Goal: Transaction & Acquisition: Purchase product/service

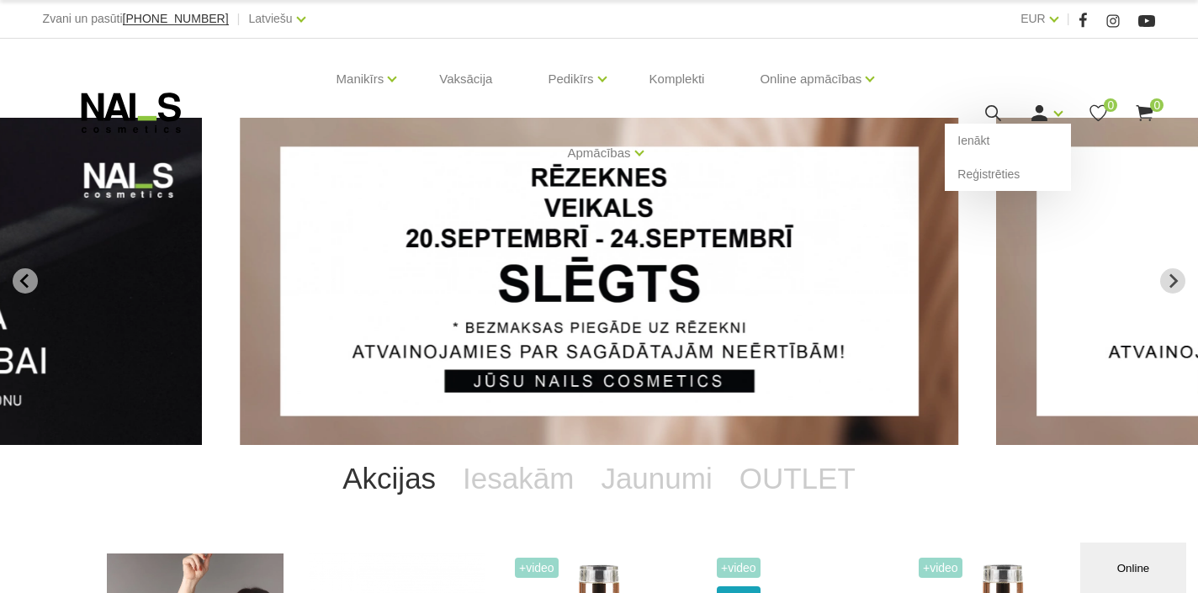
click at [1045, 113] on icon at bounding box center [1039, 113] width 21 height 21
click at [984, 140] on link "Ienākt" at bounding box center [1008, 141] width 126 height 34
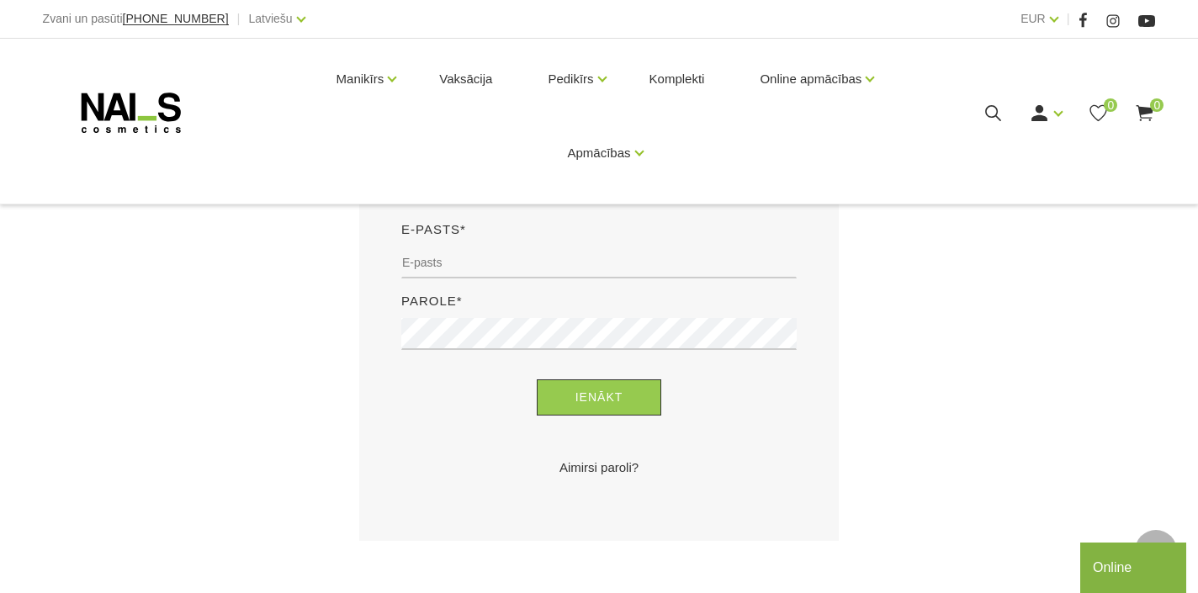
scroll to position [421, 0]
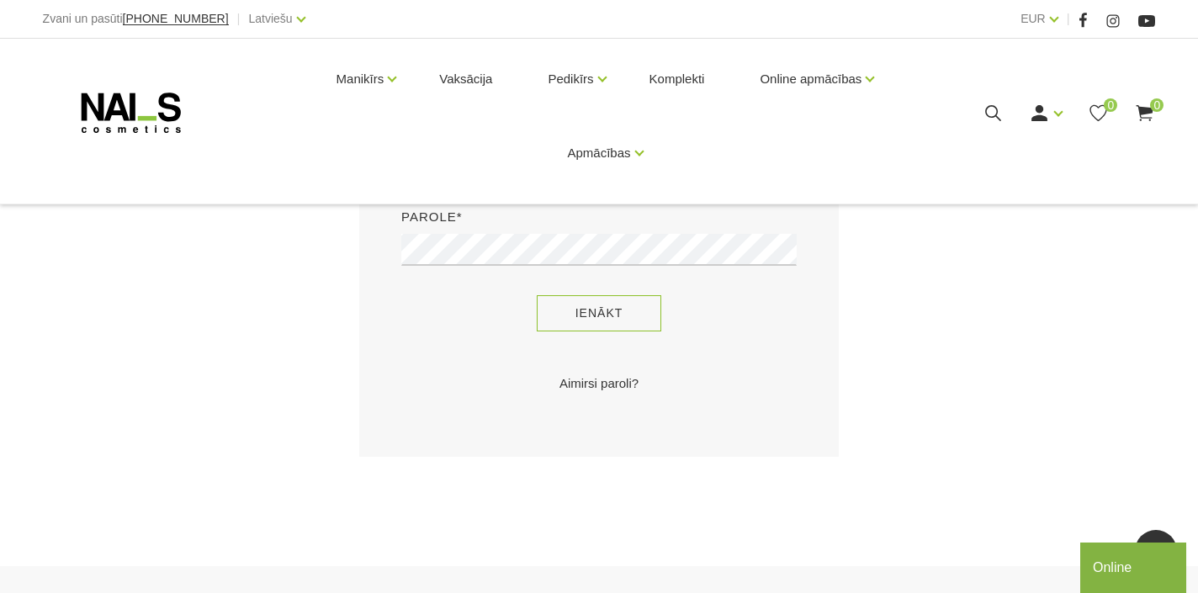
type input "pieaivas@inbox.lv"
click at [606, 311] on button "Ienākt" at bounding box center [599, 313] width 125 height 36
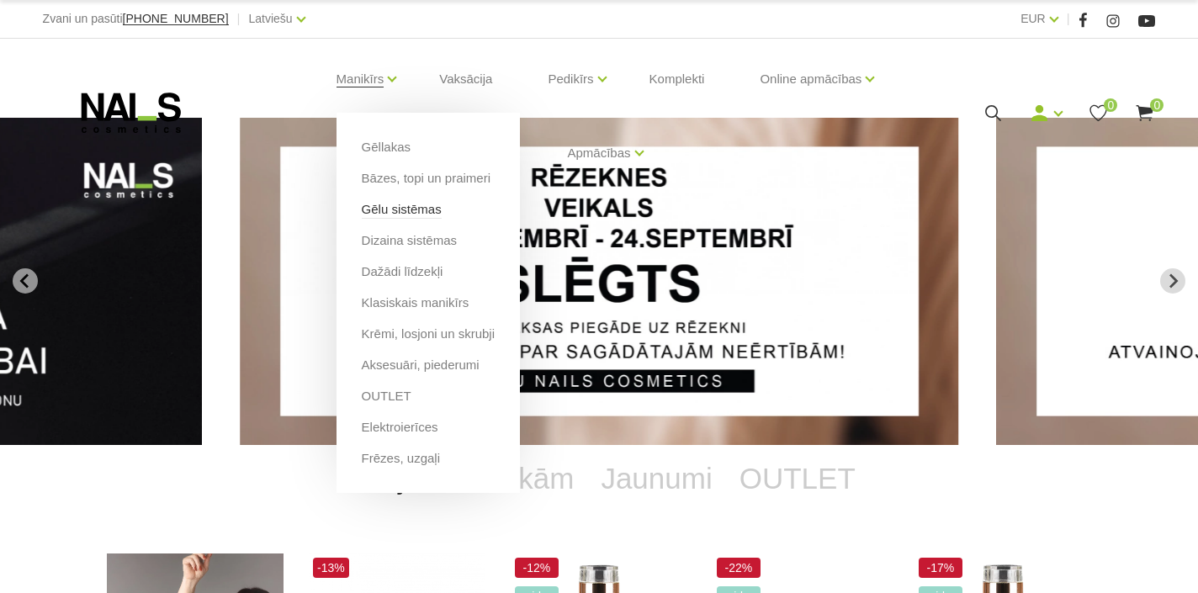
click at [389, 210] on link "Gēlu sistēmas" at bounding box center [402, 209] width 80 height 19
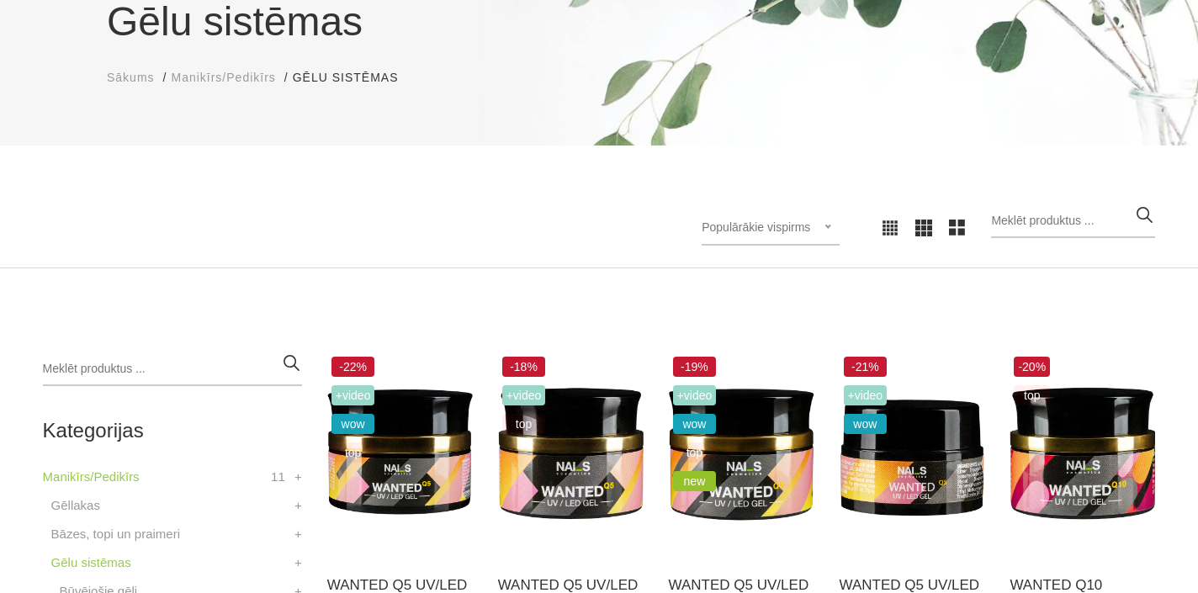
scroll to position [337, 0]
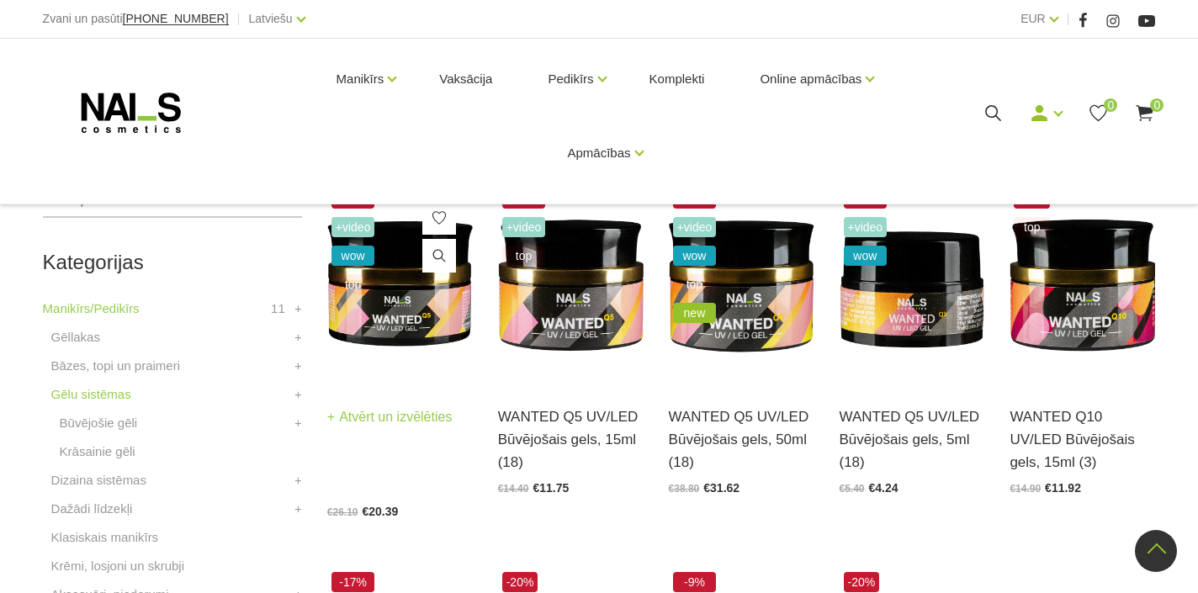
click at [395, 311] on img at bounding box center [400, 284] width 146 height 200
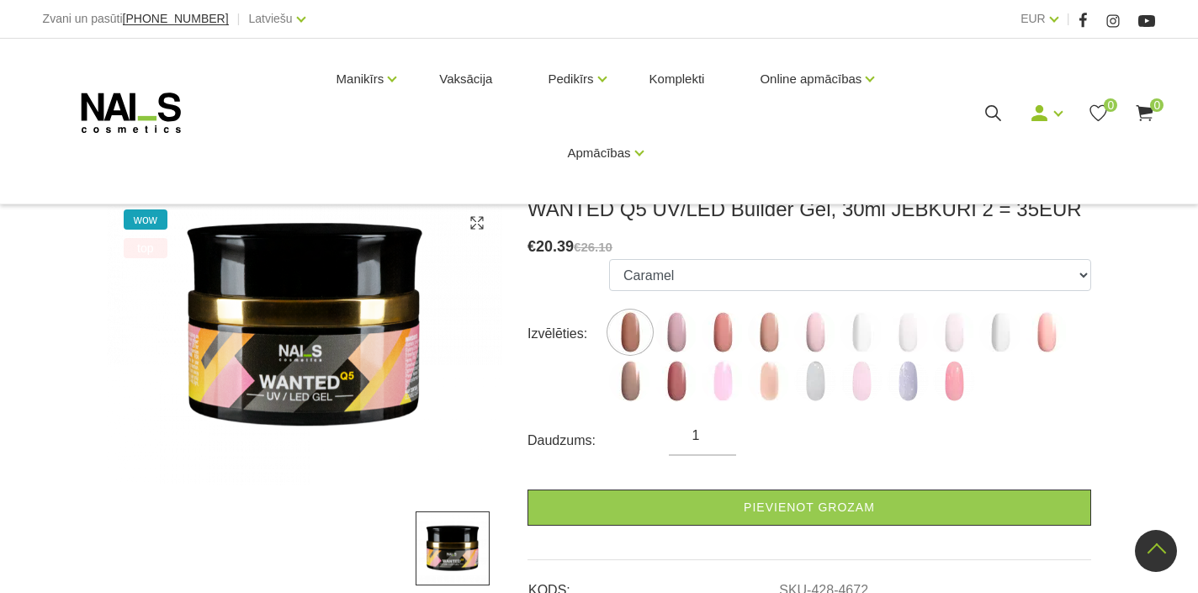
scroll to position [168, 0]
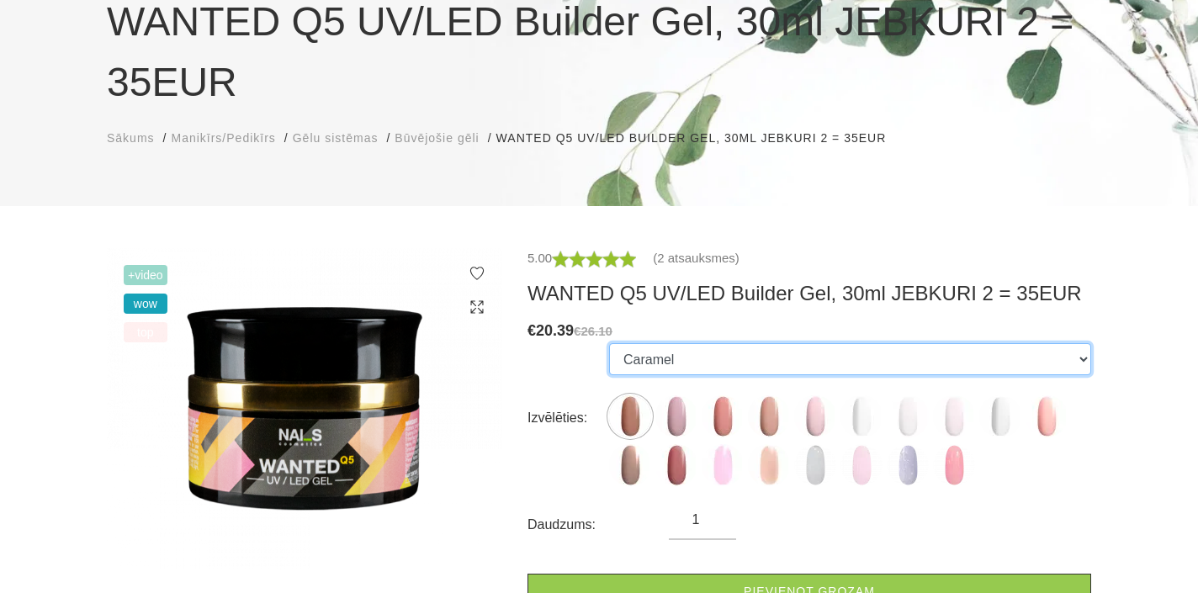
click at [1088, 365] on select "Caramel Nude Sparkle Mood Macchiato Dream Rose Premium Clear Pastel Porcelain B…" at bounding box center [850, 359] width 482 height 32
click at [956, 369] on select "Caramel Nude Sparkle Mood Macchiato Dream Rose Premium Clear Pastel Porcelain B…" at bounding box center [850, 359] width 482 height 32
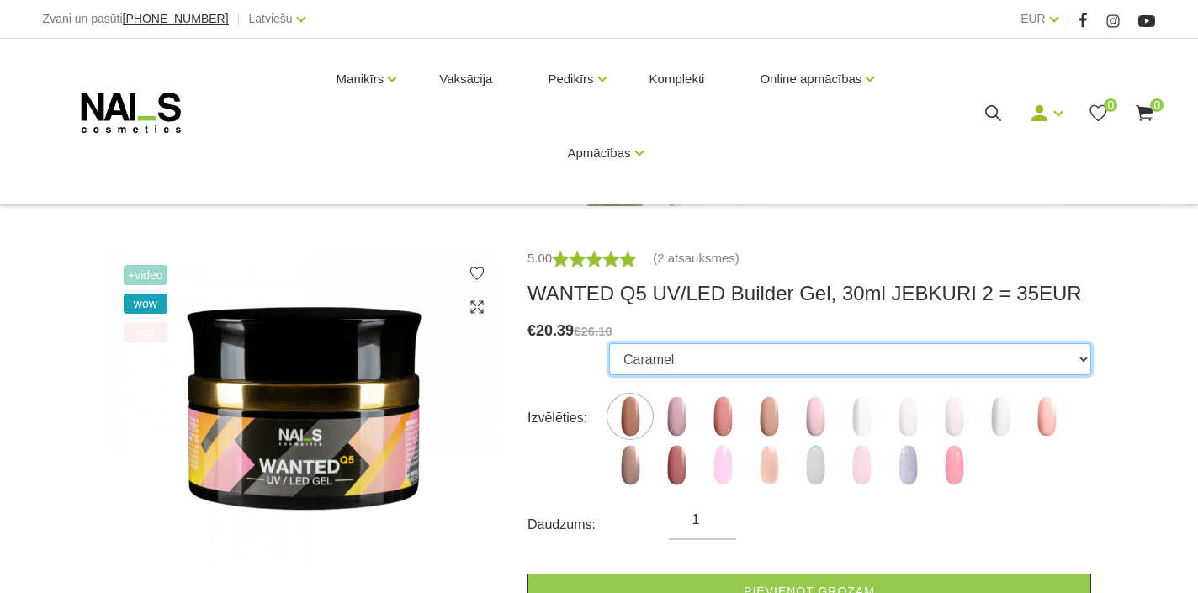
scroll to position [252, 0]
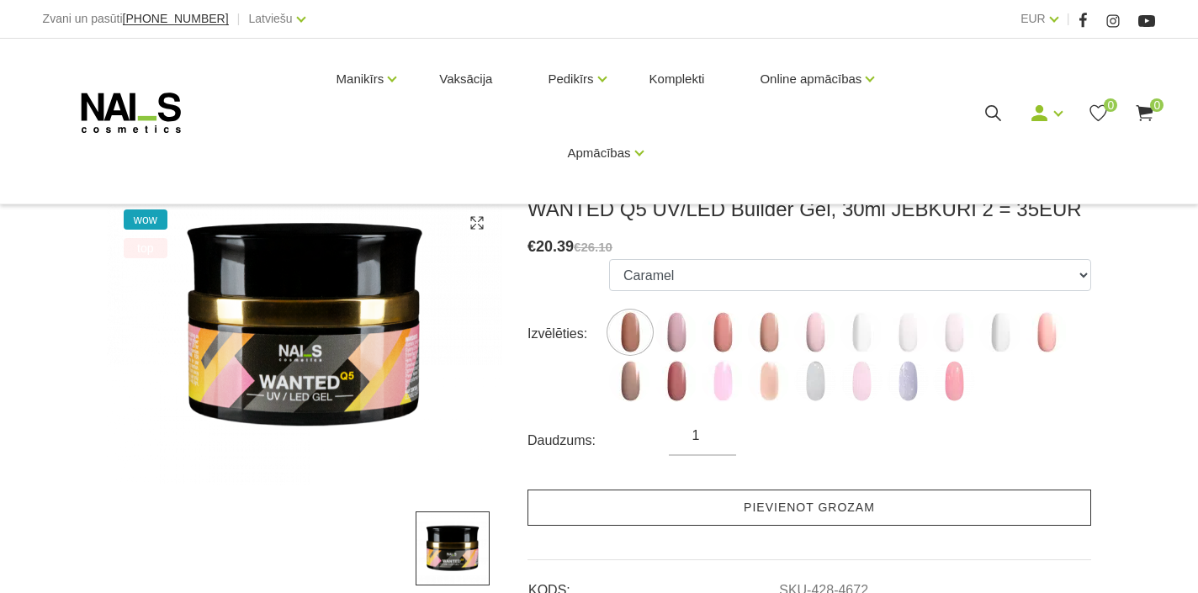
click at [817, 508] on link "Pievienot grozam" at bounding box center [810, 508] width 564 height 36
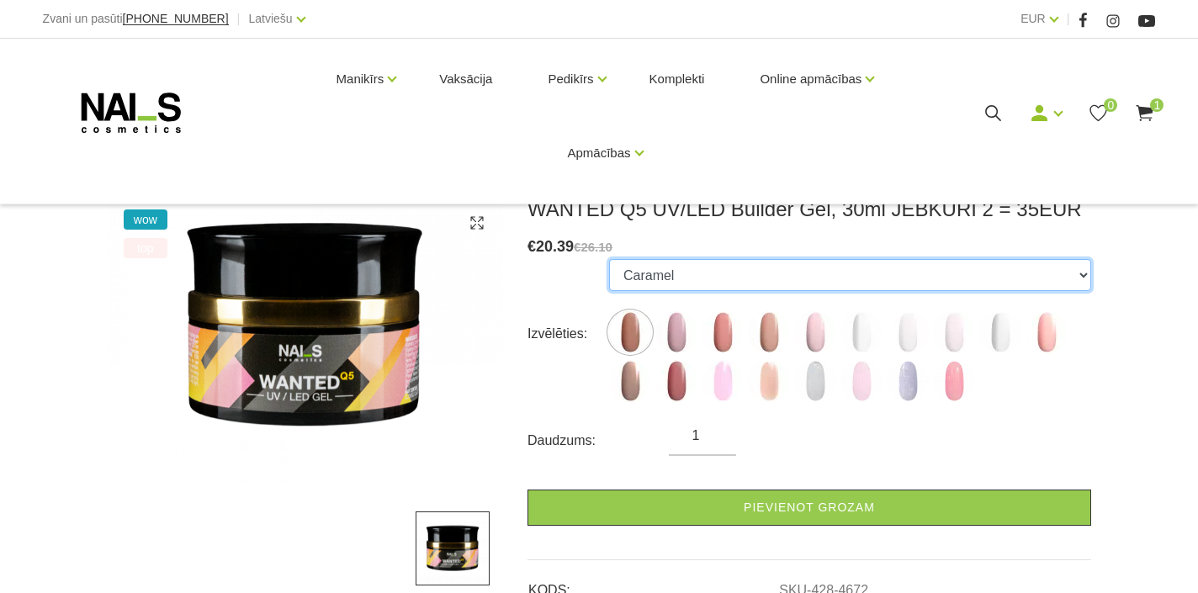
click at [1083, 272] on select "Caramel Nude Sparkle Mood Macchiato Dream Rose Premium Clear Pastel Porcelain B…" at bounding box center [850, 275] width 482 height 32
click at [609, 259] on select "Caramel Nude Sparkle Mood Macchiato Dream Rose Premium Clear Pastel Porcelain B…" at bounding box center [850, 275] width 482 height 32
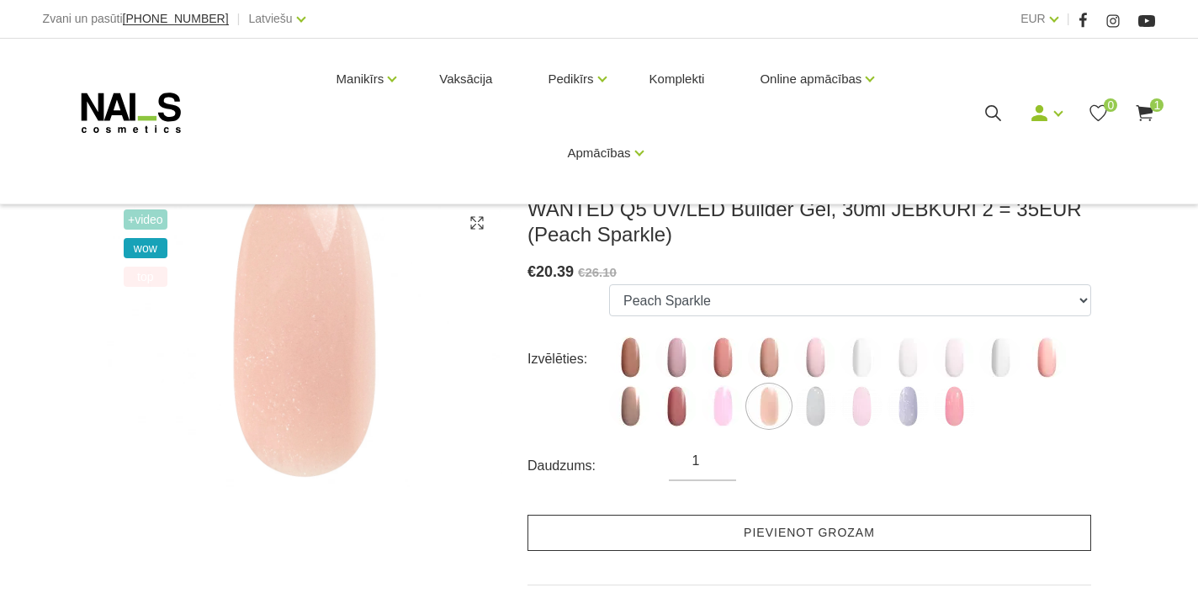
click at [839, 534] on link "Pievienot grozam" at bounding box center [810, 533] width 564 height 36
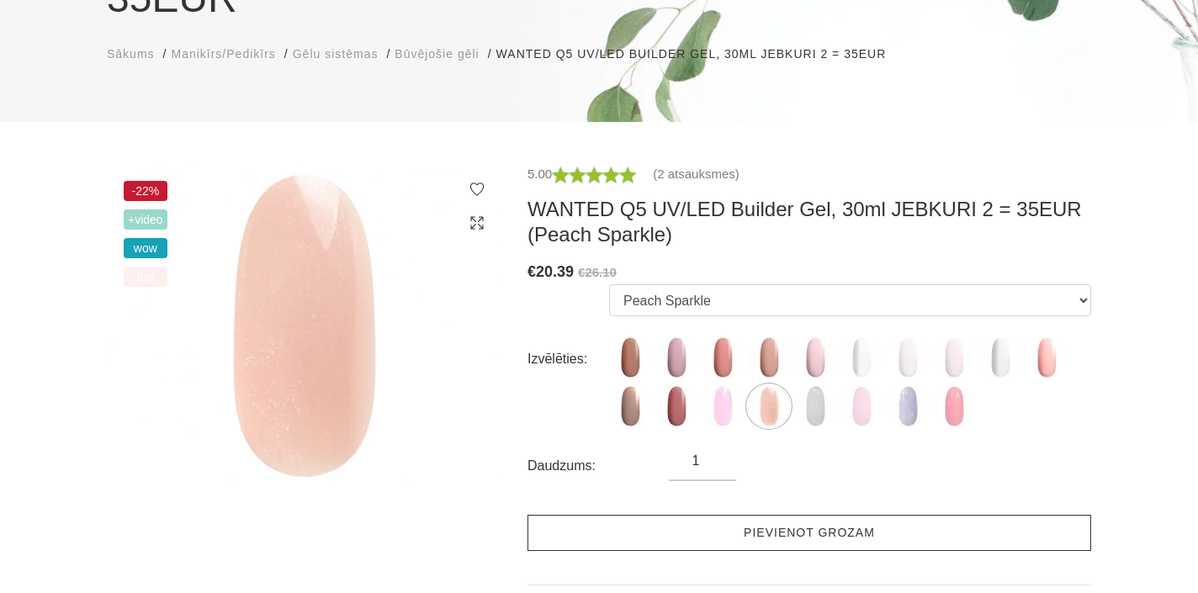
scroll to position [168, 0]
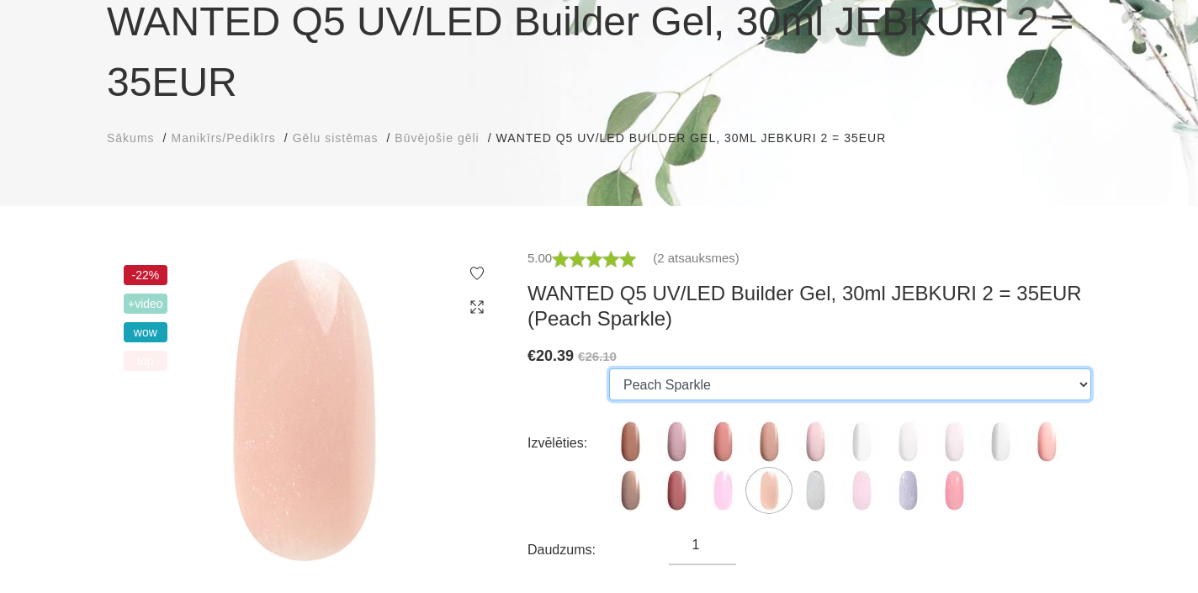
click at [1083, 388] on select "Caramel Nude Sparkle Mood Macchiato Dream Rose Premium Clear Pastel Porcelain B…" at bounding box center [850, 385] width 482 height 32
select select "4673"
click at [609, 369] on select "Caramel Nude Sparkle Mood Macchiato Dream Rose Premium Clear Pastel Porcelain B…" at bounding box center [850, 385] width 482 height 32
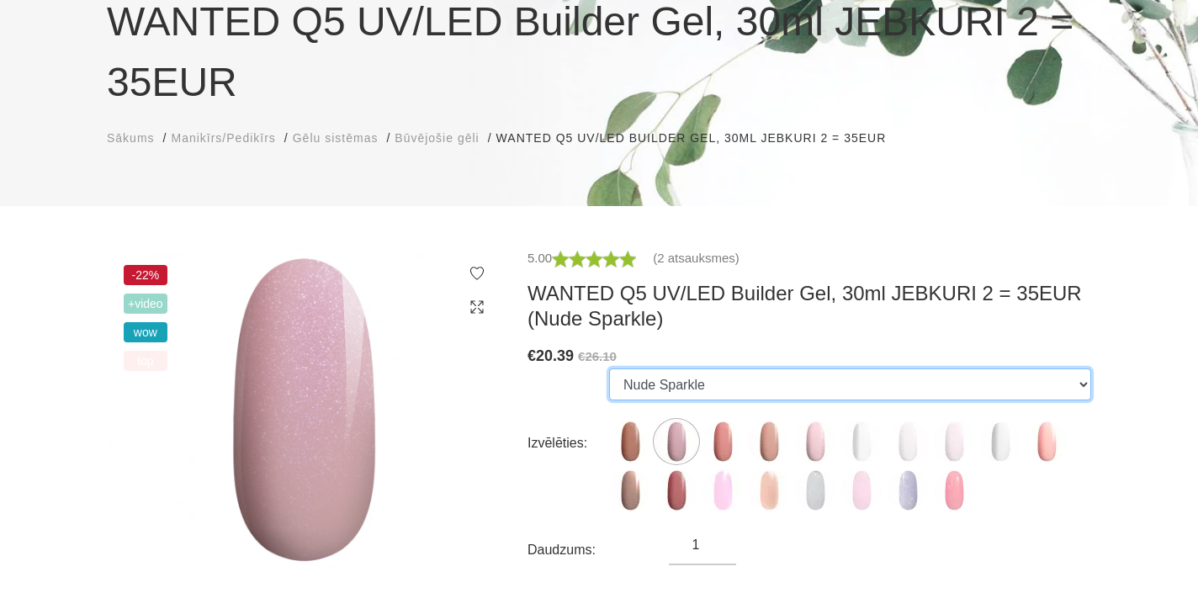
scroll to position [337, 0]
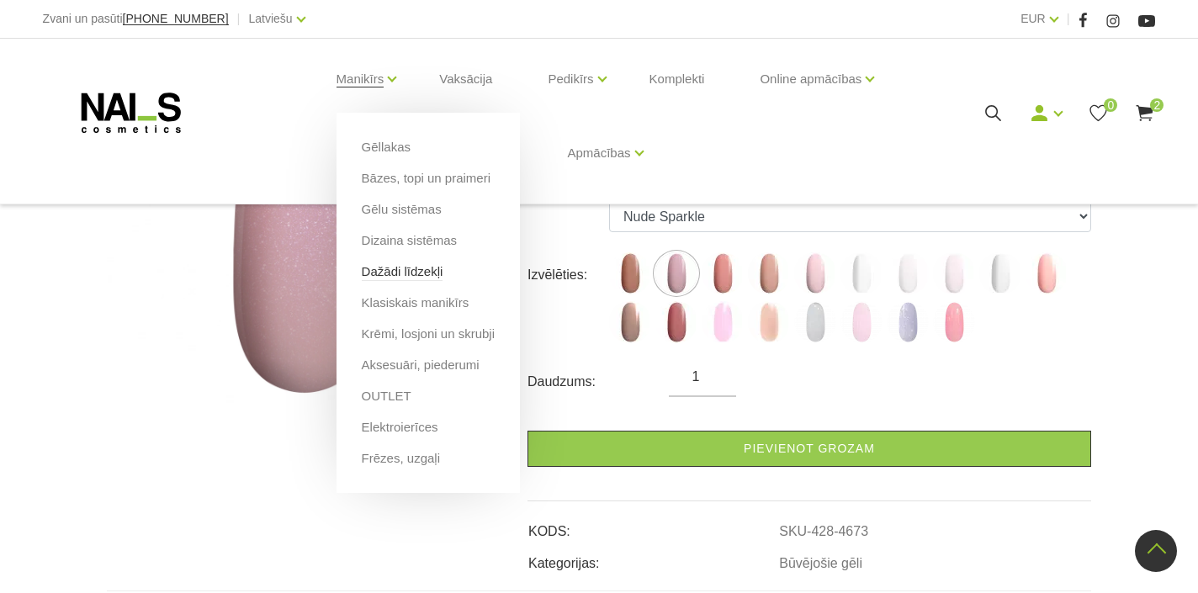
click at [401, 264] on link "Dažādi līdzekļi" at bounding box center [403, 272] width 82 height 19
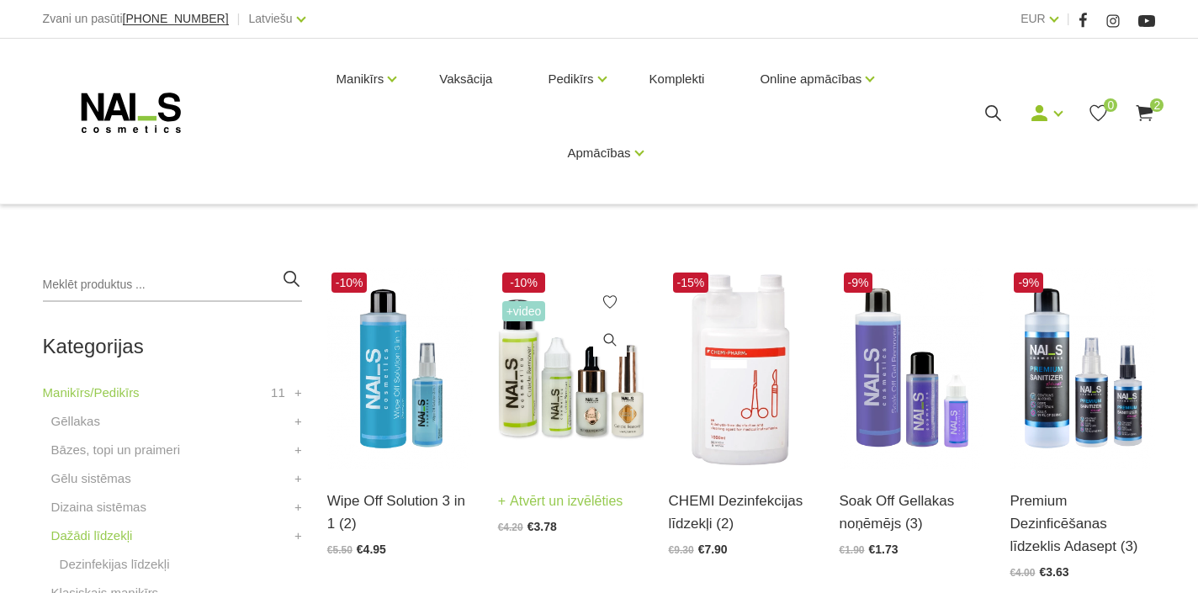
scroll to position [252, 0]
click at [548, 412] on img at bounding box center [571, 368] width 146 height 200
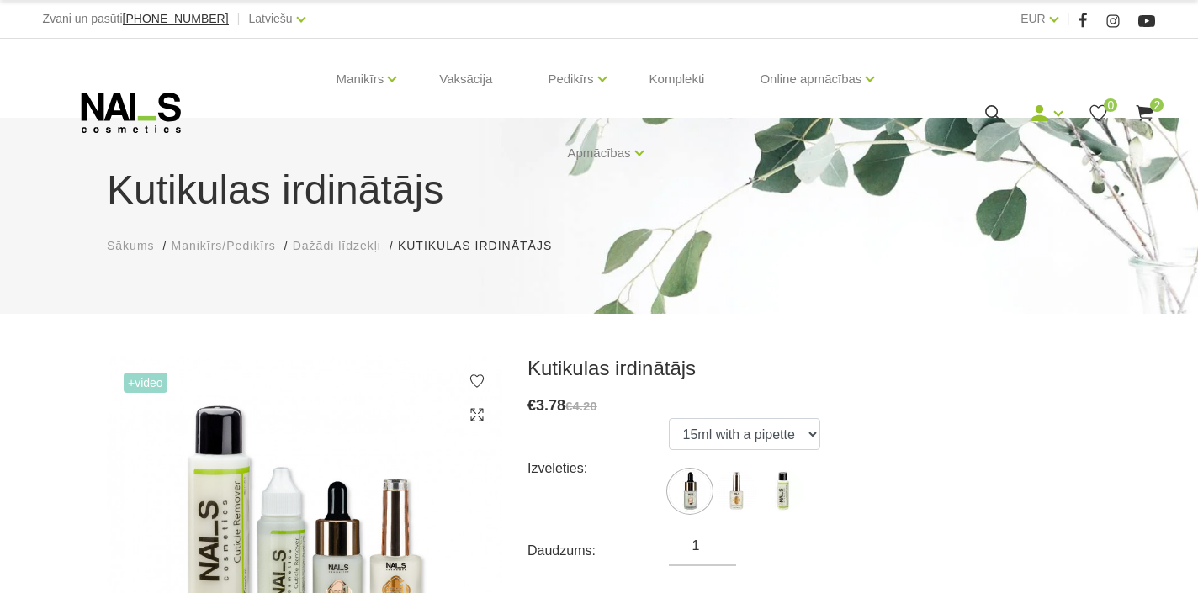
scroll to position [84, 0]
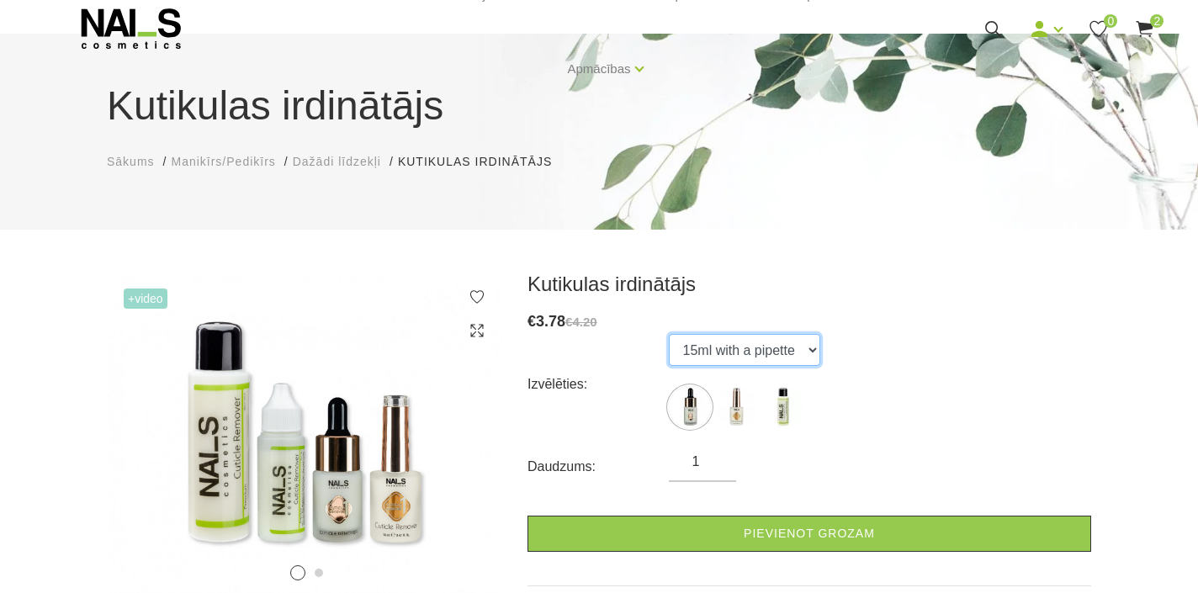
click at [814, 359] on select "15ml with a pipette 15ml with a brush 100ml" at bounding box center [744, 350] width 151 height 32
select select "365"
click at [669, 334] on select "15ml with a pipette 15ml with a brush 100ml" at bounding box center [744, 350] width 151 height 32
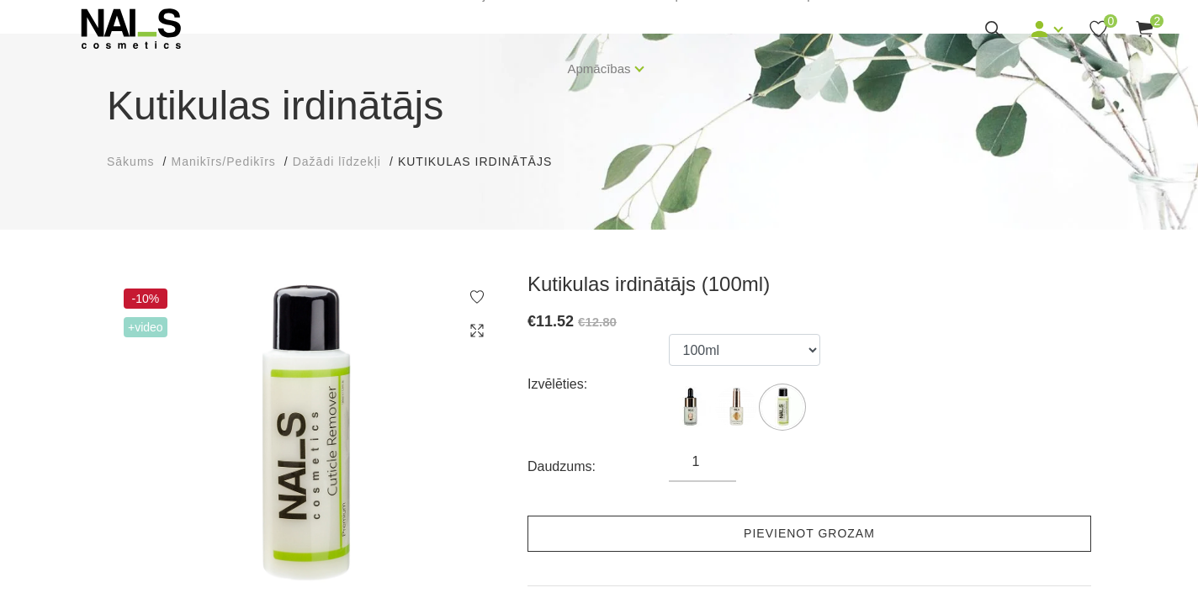
click at [789, 533] on link "Pievienot grozam" at bounding box center [810, 534] width 564 height 36
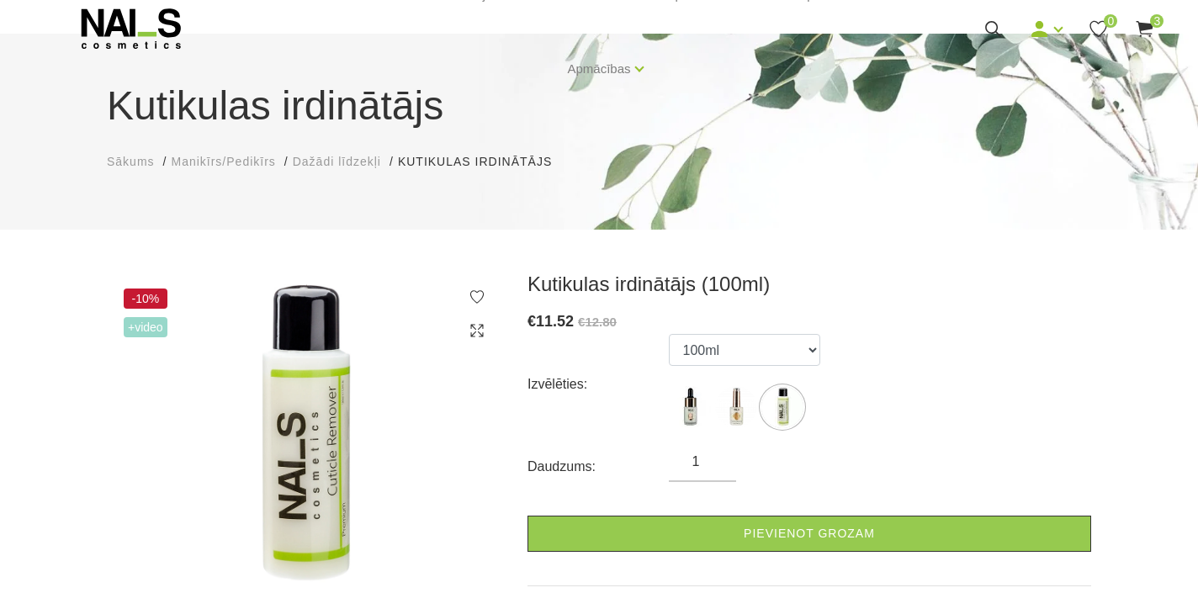
click at [199, 163] on span "Manikīrs/Pedikīrs" at bounding box center [223, 161] width 104 height 13
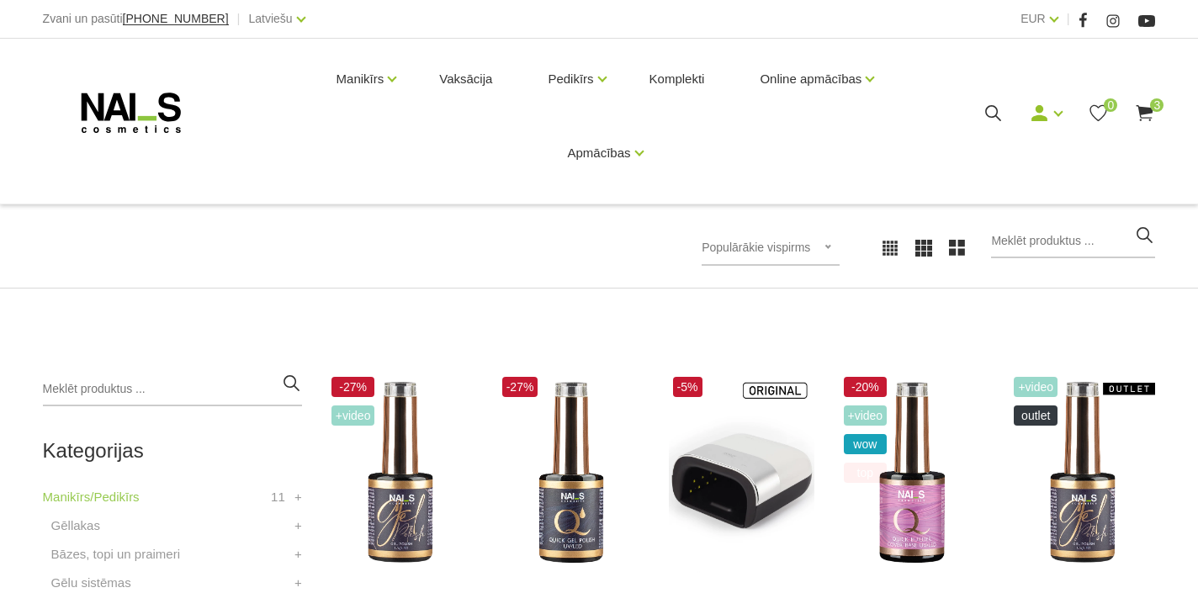
scroll to position [252, 0]
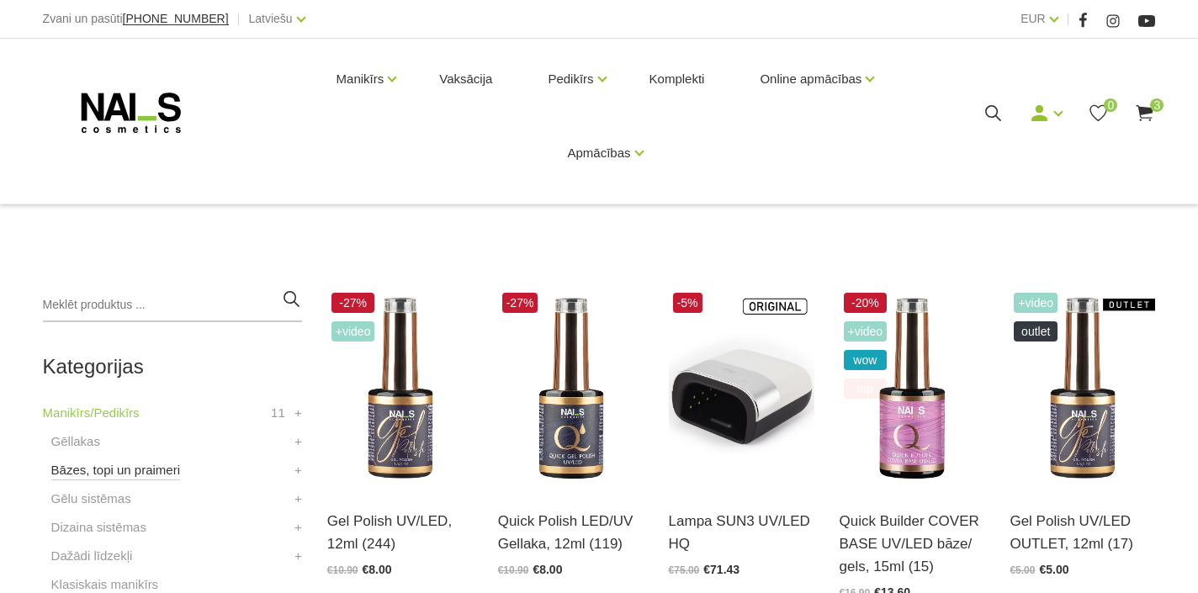
click at [119, 470] on link "Bāzes, topi un praimeri" at bounding box center [115, 470] width 129 height 20
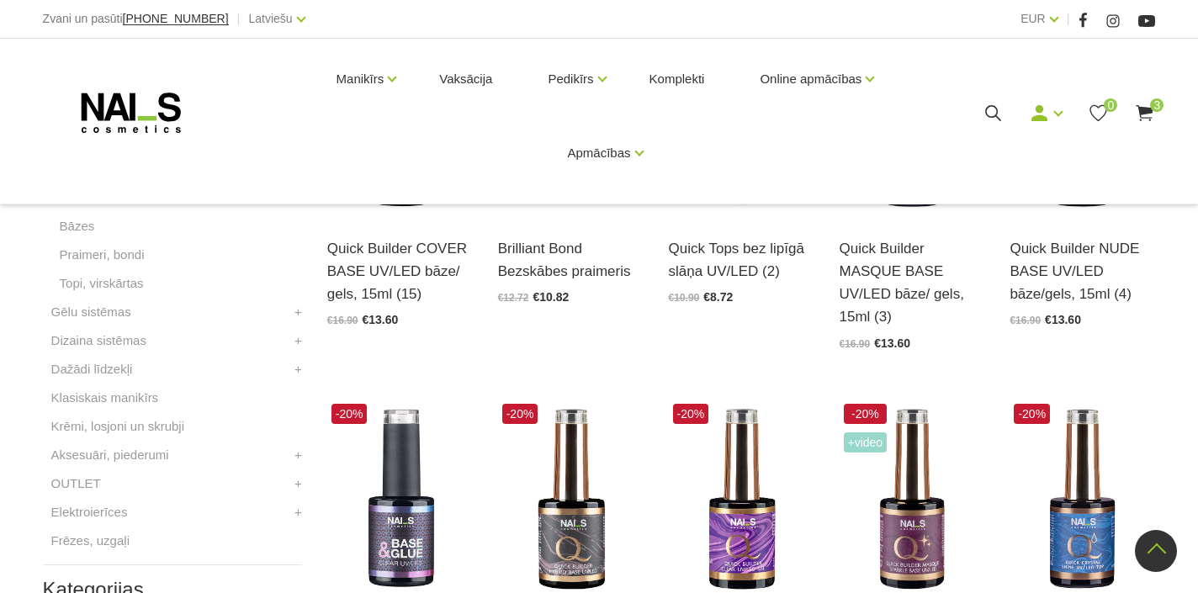
scroll to position [673, 0]
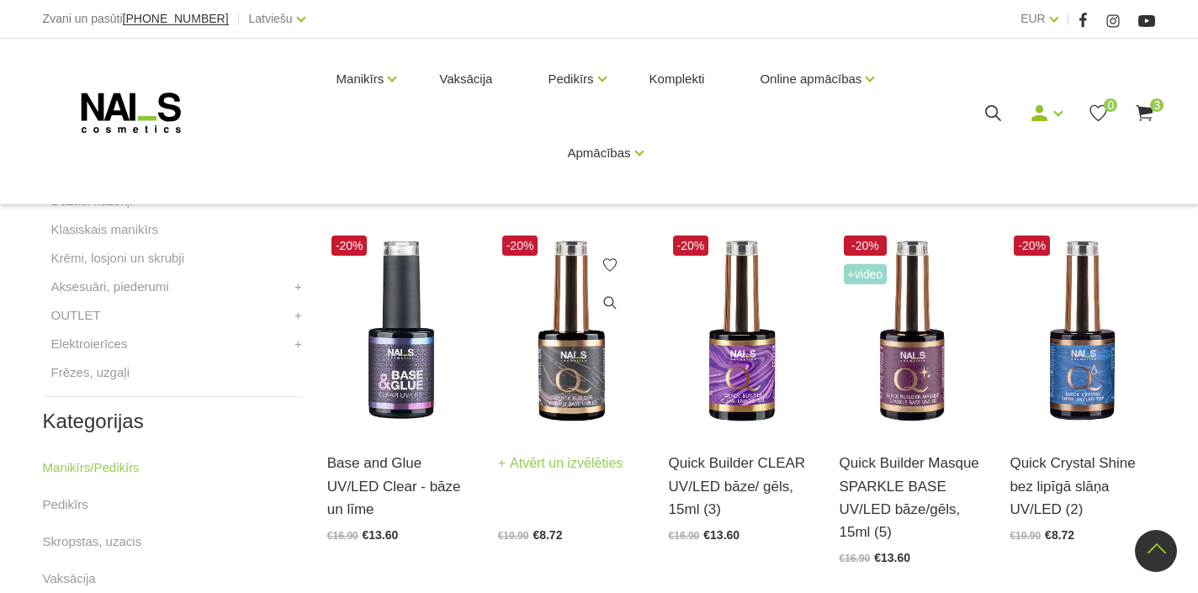
click at [582, 386] on img at bounding box center [571, 331] width 146 height 200
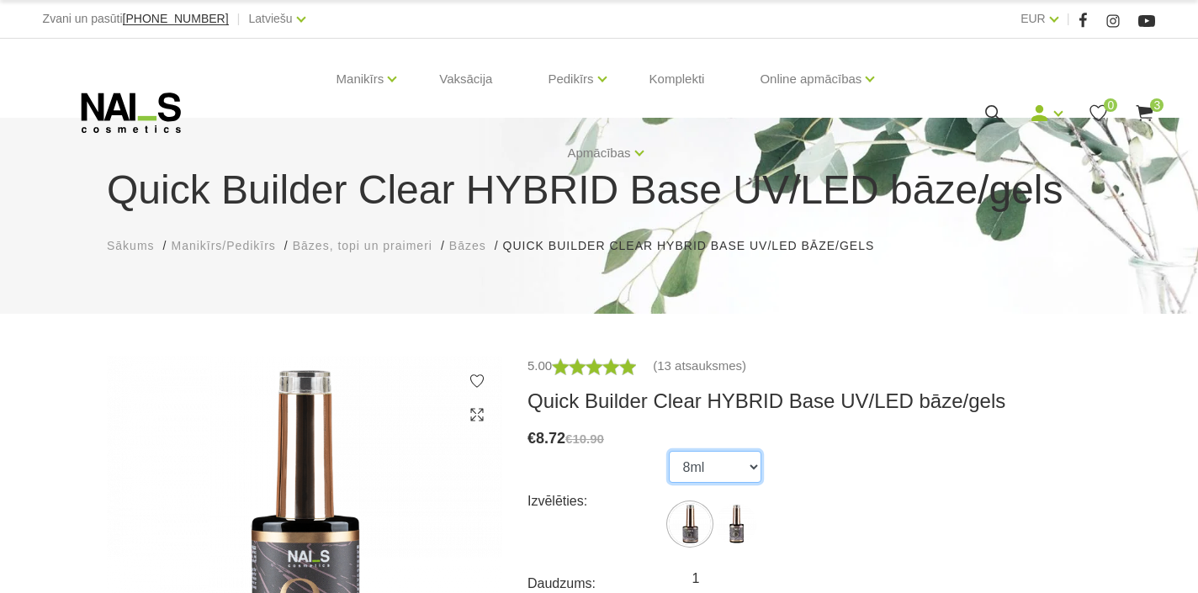
click at [759, 466] on select "8ml 15ml" at bounding box center [715, 467] width 93 height 32
select select "5598"
click at [669, 451] on select "8ml 15ml" at bounding box center [715, 467] width 93 height 32
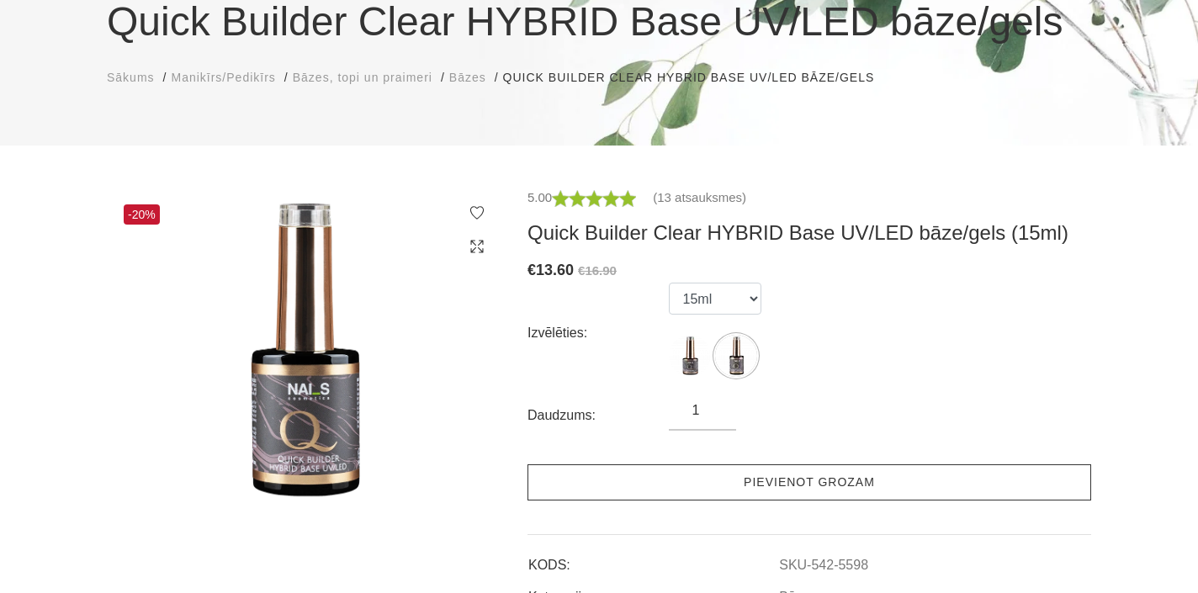
click at [841, 481] on link "Pievienot grozam" at bounding box center [810, 483] width 564 height 36
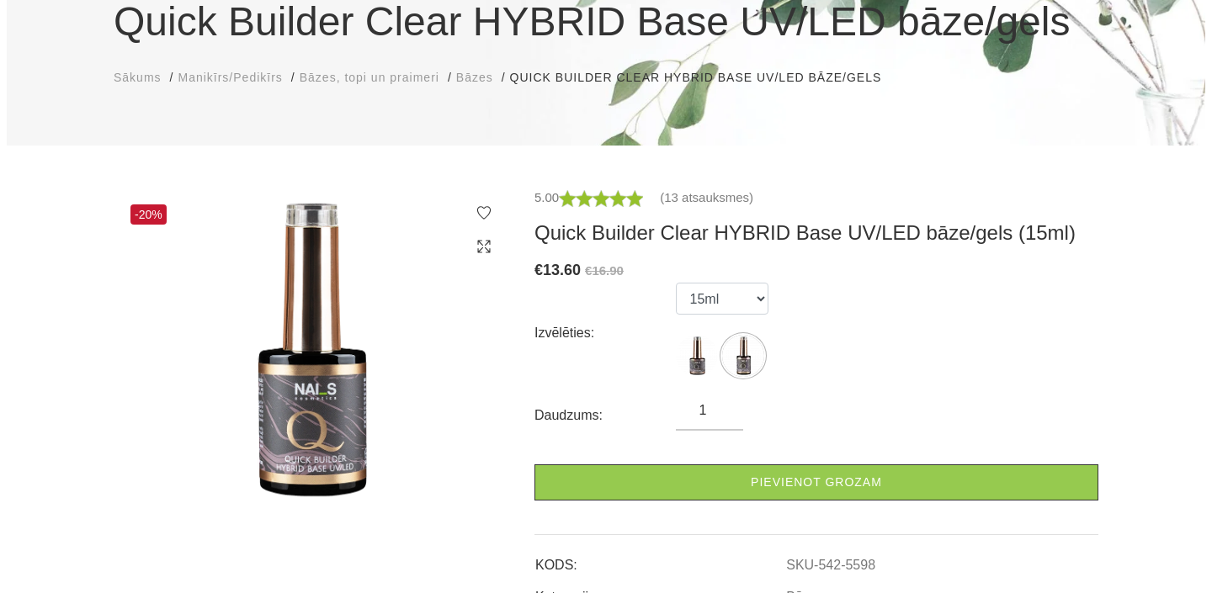
scroll to position [0, 0]
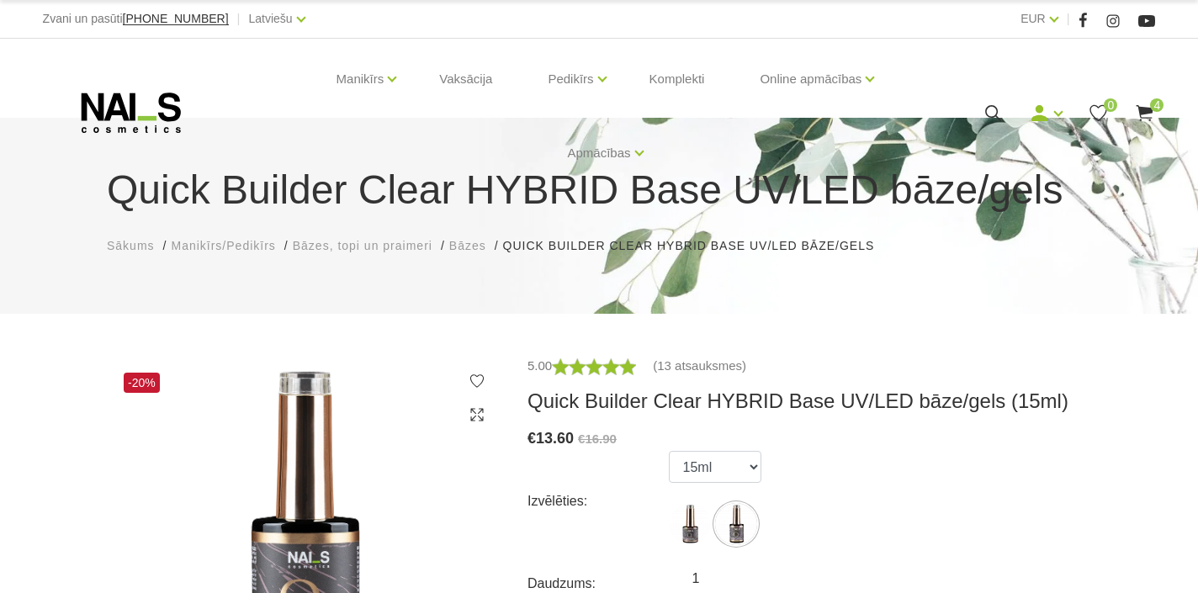
click at [1154, 109] on span "4" at bounding box center [1156, 104] width 13 height 13
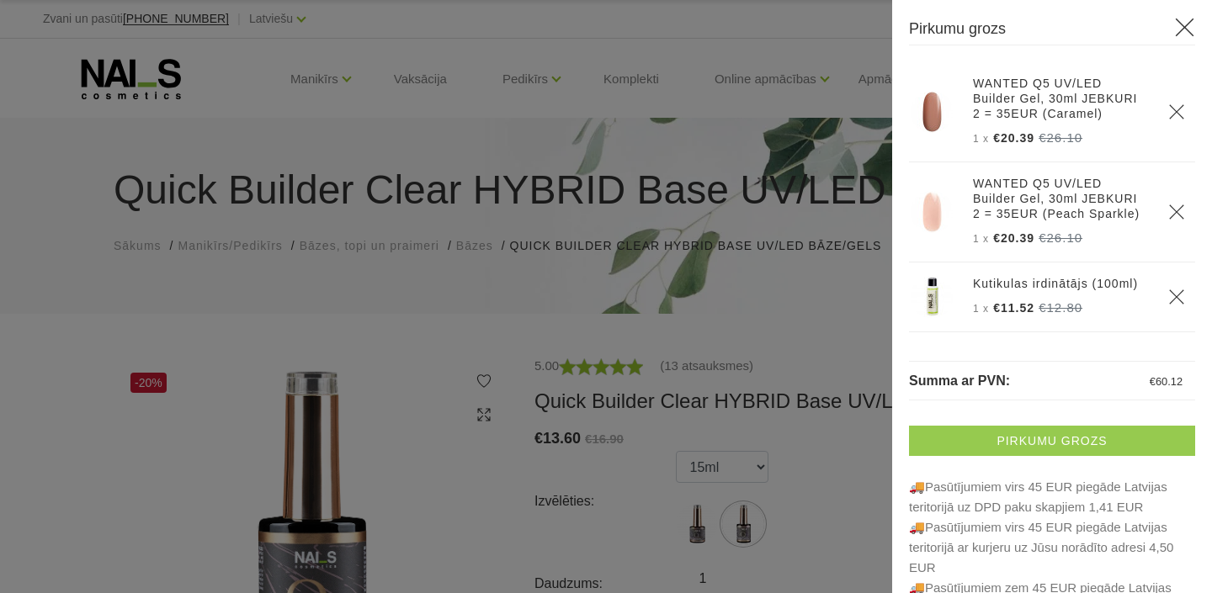
click at [1037, 443] on link "Pirkumu grozs" at bounding box center [1052, 441] width 286 height 30
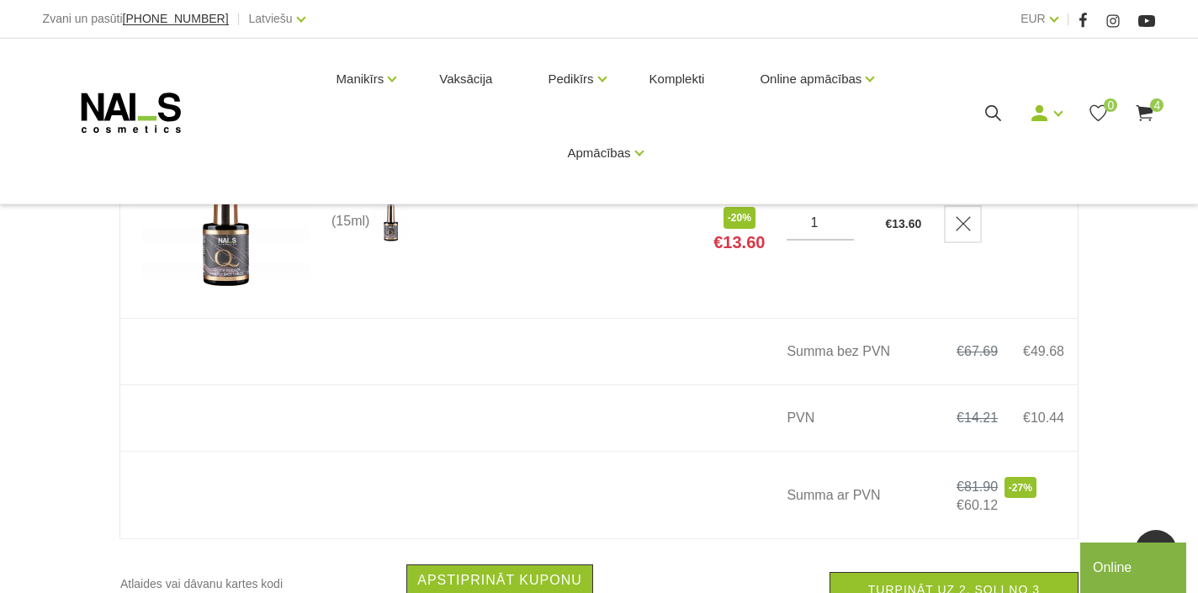
scroll to position [1010, 0]
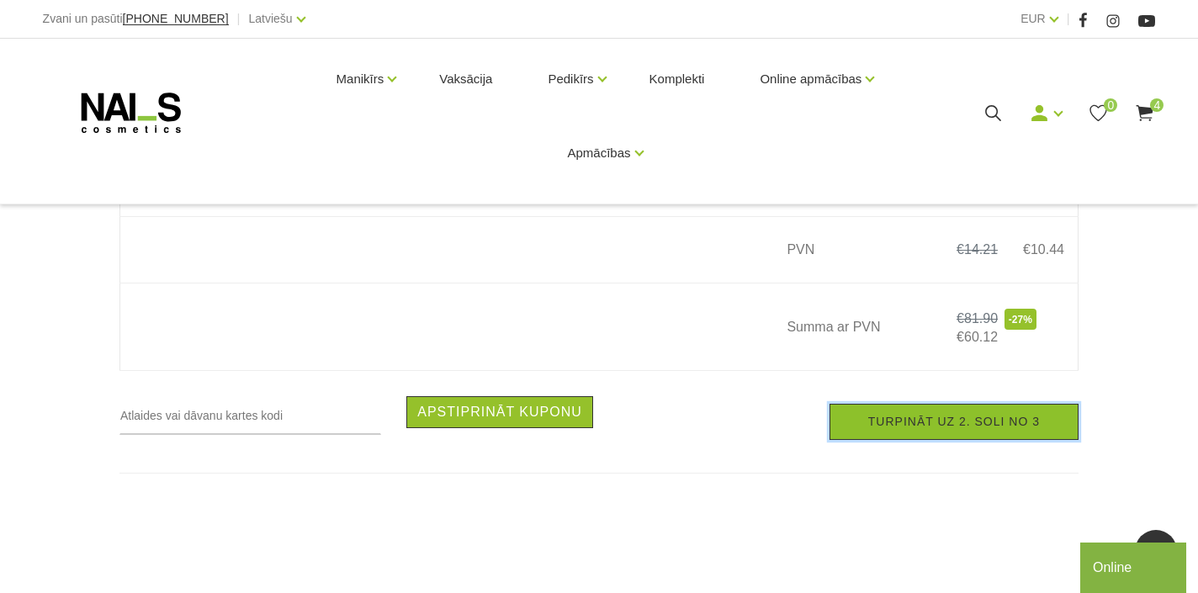
click at [907, 432] on link "Turpināt uz 2. soli no 3" at bounding box center [954, 422] width 249 height 36
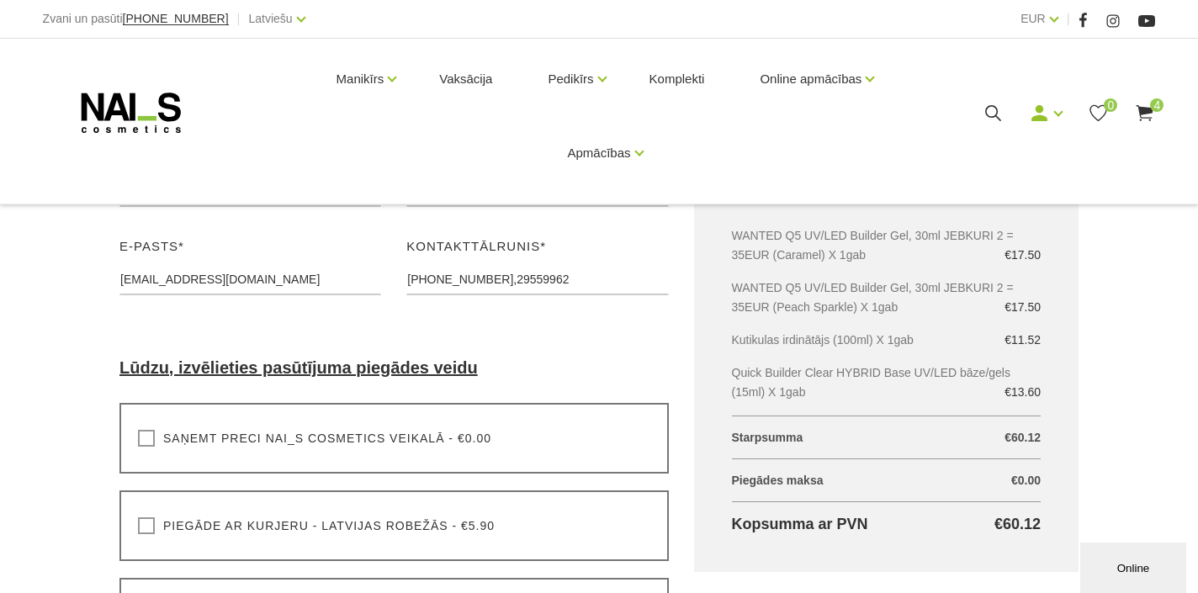
scroll to position [421, 0]
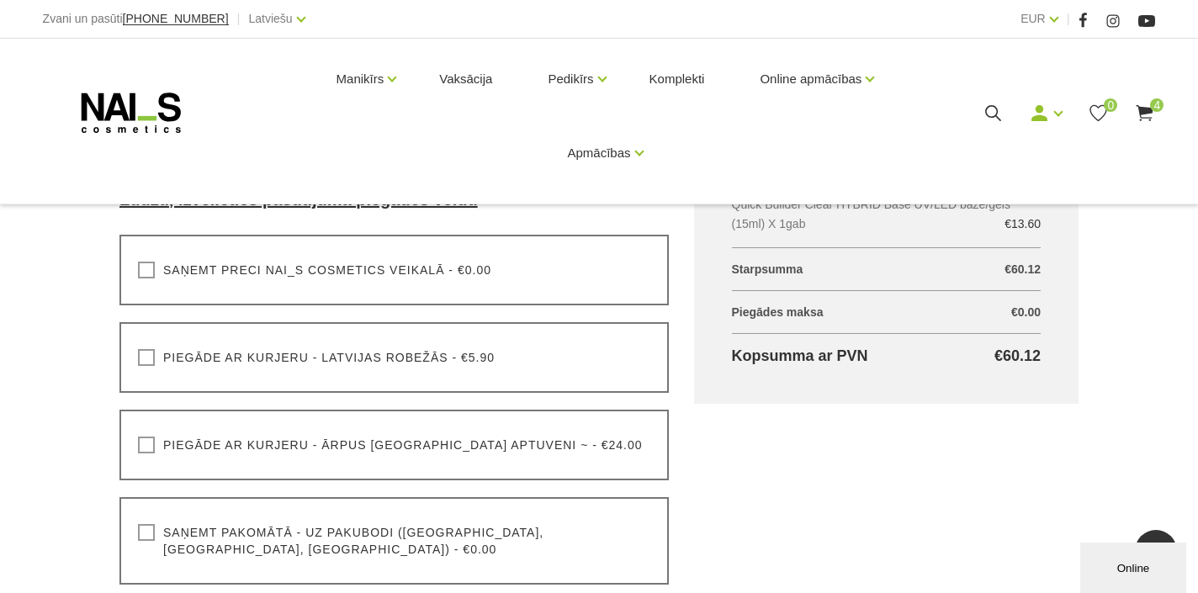
click at [147, 530] on label "Saņemt pakomātā - uz pakubodi ([GEOGRAPHIC_DATA], [GEOGRAPHIC_DATA], [GEOGRAPHI…" at bounding box center [394, 541] width 513 height 34
click at [0, 0] on input "Saņemt pakomātā - uz pakubodi ([GEOGRAPHIC_DATA], [GEOGRAPHIC_DATA], [GEOGRAPHI…" at bounding box center [0, 0] width 0 height 0
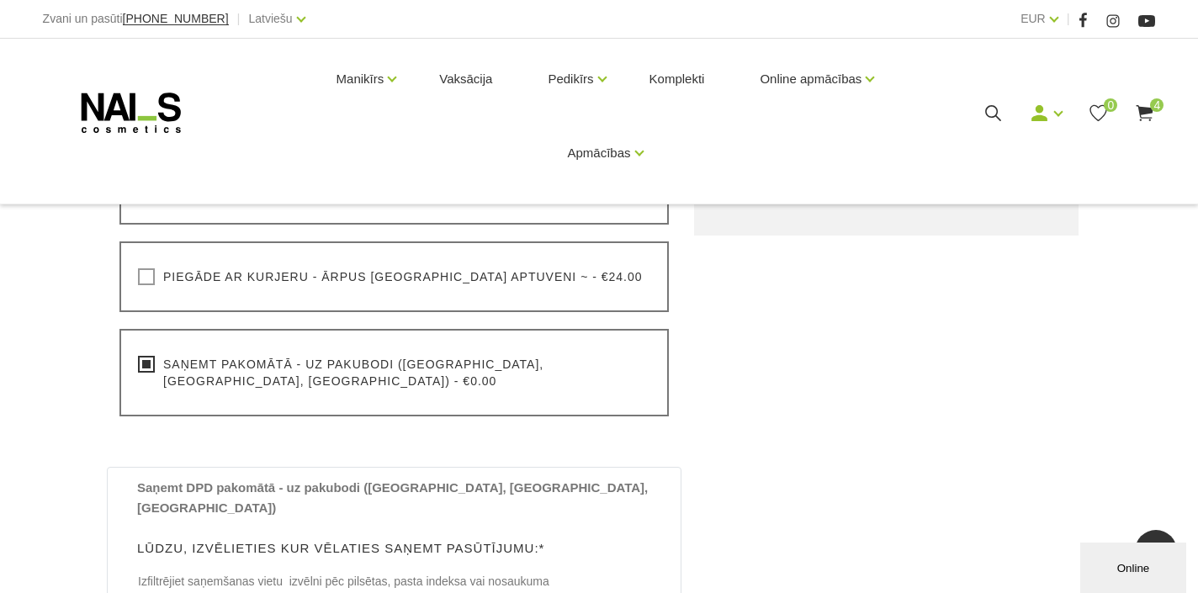
scroll to position [757, 0]
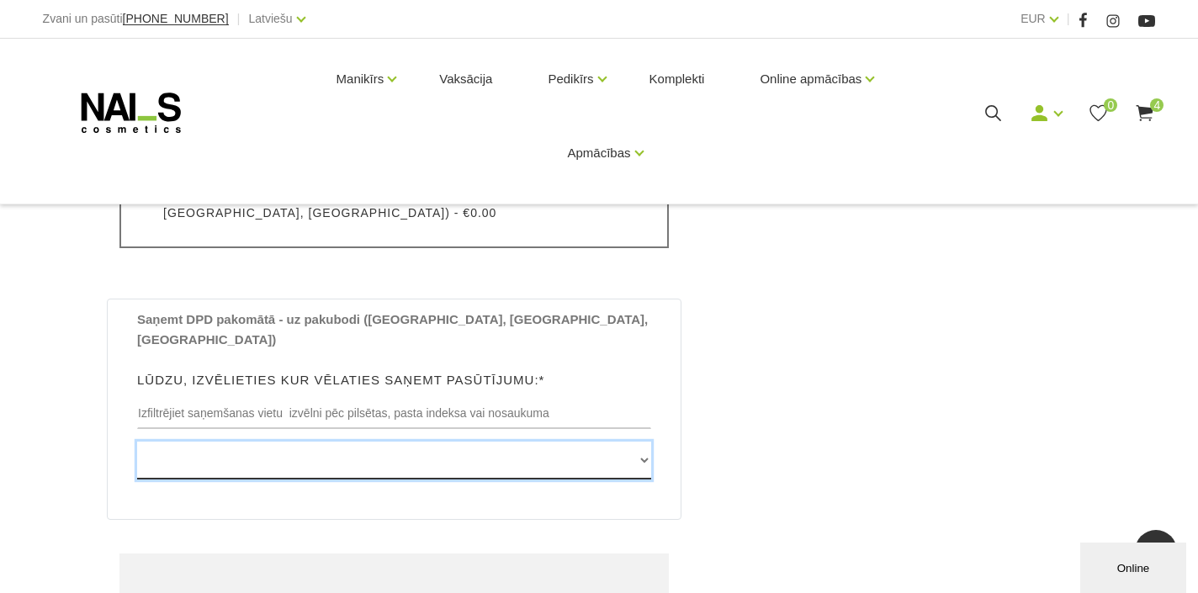
click at [640, 442] on select "Edvarta Virzas iela 2 , IECAVA, LV3913, (Paku Skapis TOP Iecava) Rīgas iela 27 …" at bounding box center [394, 461] width 514 height 38
select select "[STREET_ADDRESS], (Paku Skapis Rimi Kuldīga)"
click at [137, 442] on select "Edvarta Virzas iela 2 , IECAVA, LV3913, (Paku Skapis TOP Iecava) Rīgas iela 27 …" at bounding box center [394, 461] width 514 height 38
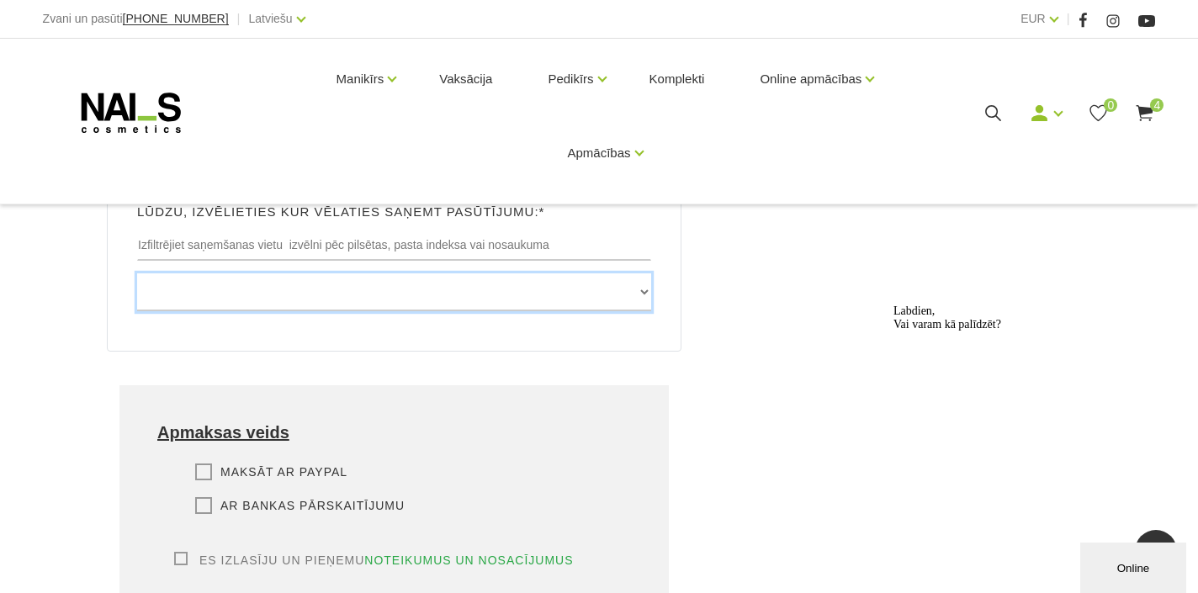
scroll to position [1010, 0]
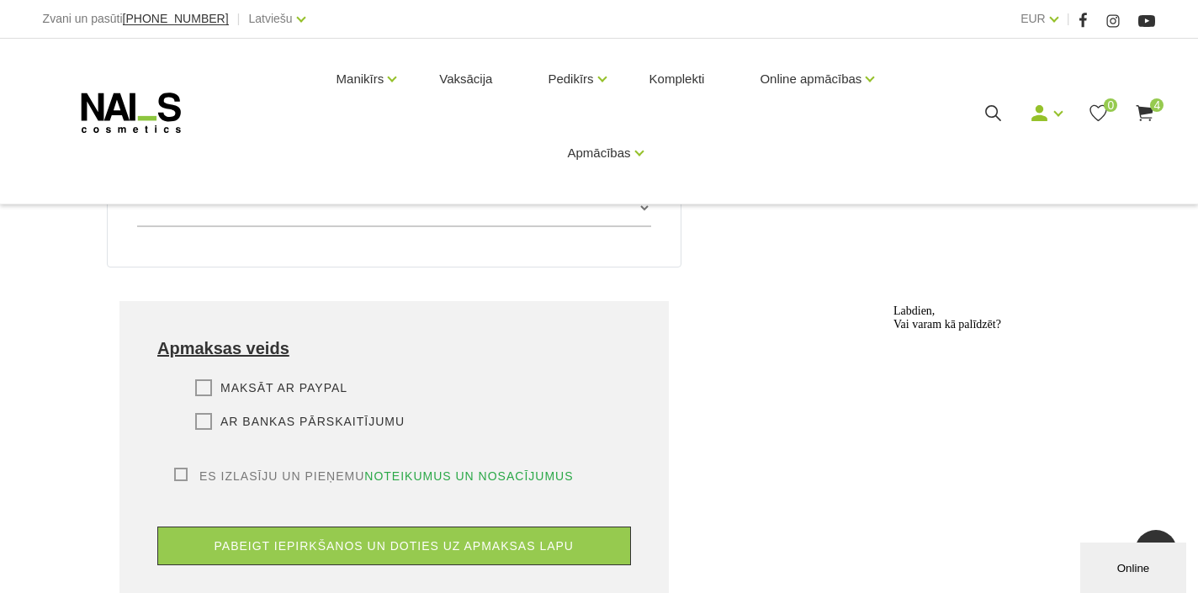
click at [202, 413] on label "Ar bankas pārskaitījumu" at bounding box center [300, 421] width 210 height 17
click at [0, 0] on input "Ar bankas pārskaitījumu" at bounding box center [0, 0] width 0 height 0
click at [180, 468] on label "Es izlasīju un pieņemu noteikumus un nosacījumus" at bounding box center [374, 476] width 400 height 17
click at [0, 0] on input "Es izlasīju un pieņemu noteikumus un nosacījumus" at bounding box center [0, 0] width 0 height 0
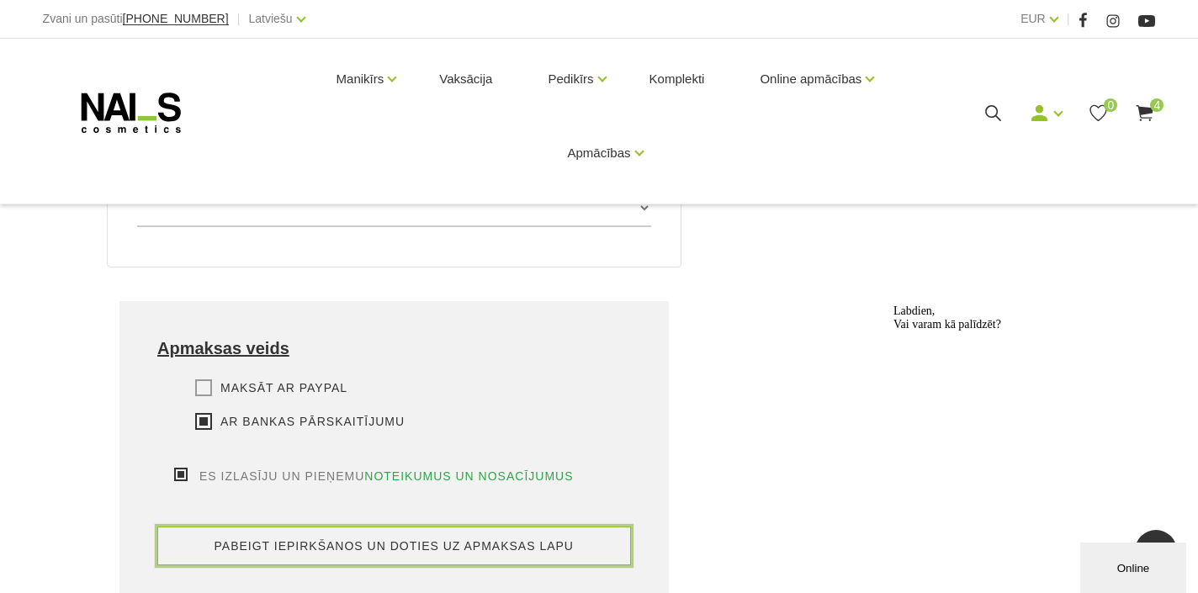
click at [348, 527] on button "pabeigt iepirkšanos un doties uz apmaksas lapu" at bounding box center [394, 546] width 474 height 39
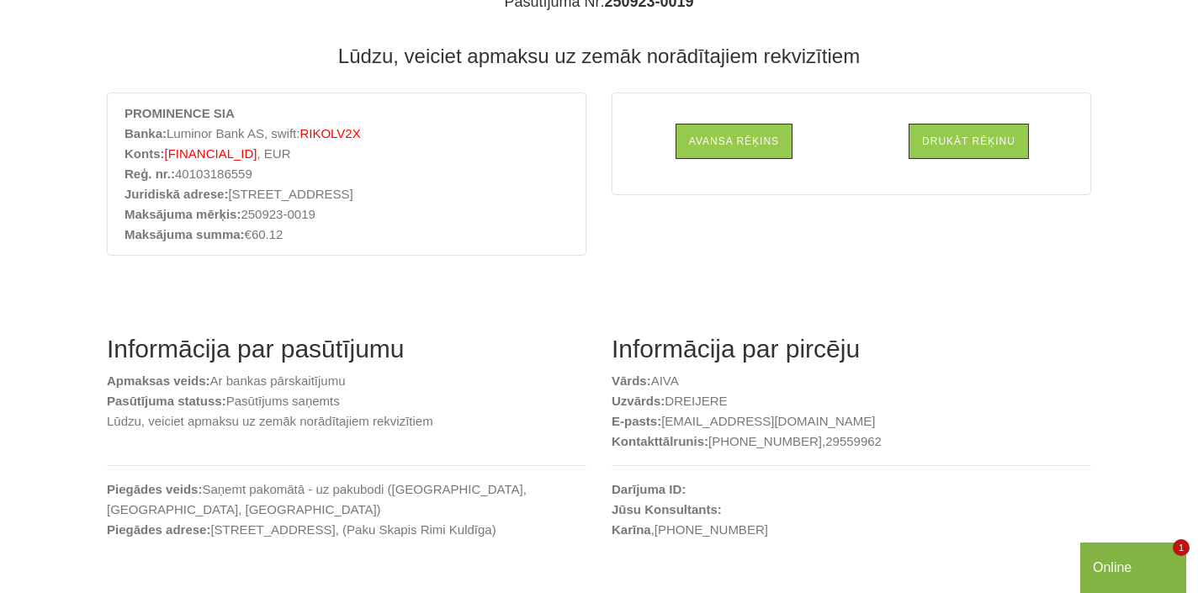
scroll to position [252, 0]
